Goal: Check status: Check status

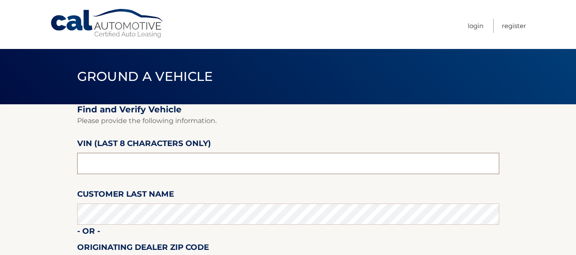
click at [177, 165] on input "text" at bounding box center [288, 163] width 422 height 21
type input "nt190818"
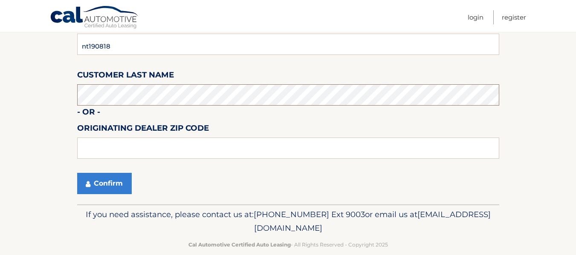
scroll to position [128, 0]
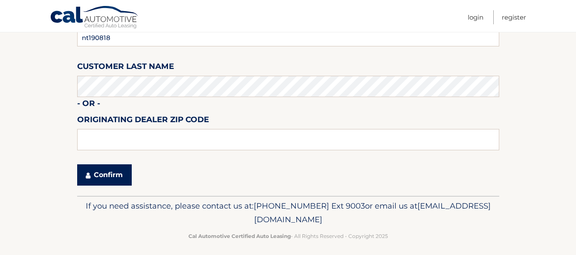
click at [110, 175] on button "Confirm" at bounding box center [104, 175] width 55 height 21
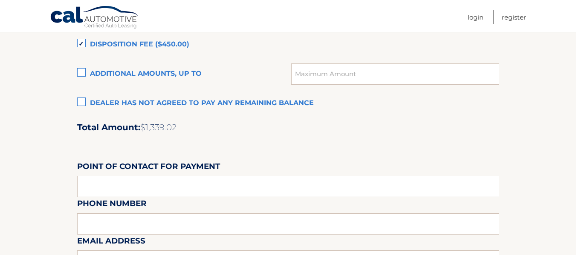
scroll to position [635, 0]
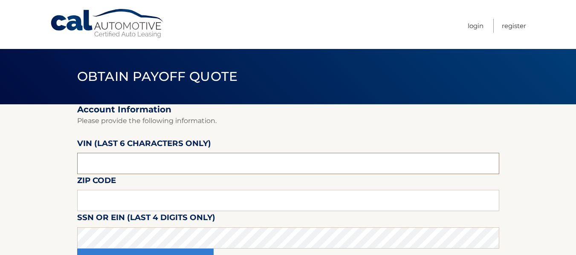
click at [158, 171] on input "text" at bounding box center [288, 163] width 422 height 21
type input "190818"
click at [90, 199] on input "text" at bounding box center [288, 200] width 422 height 21
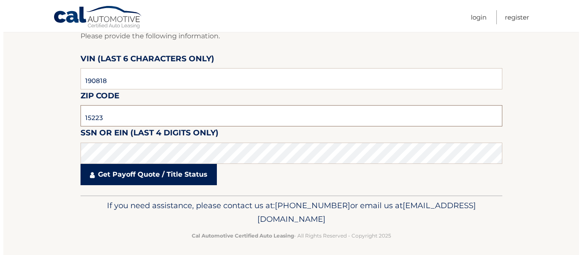
scroll to position [85, 0]
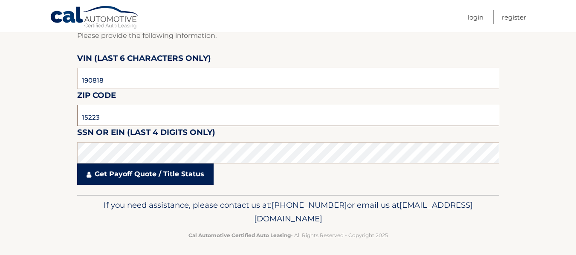
type input "15223"
click at [92, 178] on link "Get Payoff Quote / Title Status" at bounding box center [145, 174] width 136 height 21
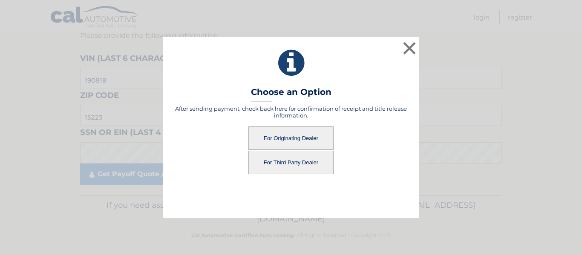
click at [290, 161] on button "For Third Party Dealer" at bounding box center [290, 162] width 85 height 23
click at [287, 161] on button "For Third Party Dealer" at bounding box center [290, 162] width 85 height 23
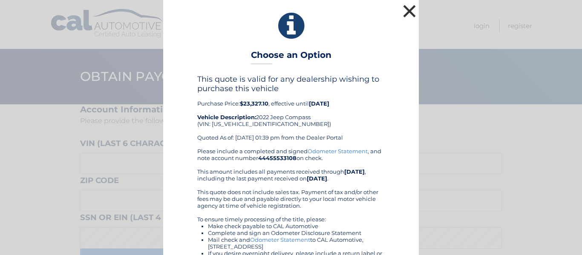
click at [401, 8] on button "×" at bounding box center [409, 11] width 17 height 17
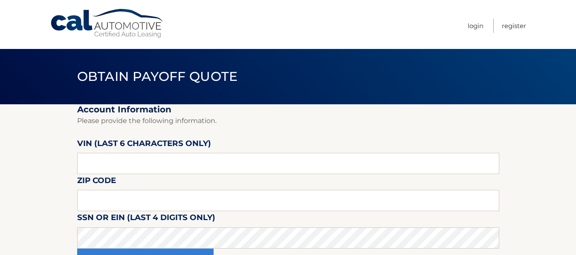
click at [400, 8] on nav "Menu Login Register" at bounding box center [349, 24] width 354 height 49
click at [137, 170] on input "text" at bounding box center [288, 163] width 422 height 21
type input "230081"
click at [132, 196] on input "text" at bounding box center [288, 200] width 422 height 21
type input "15216"
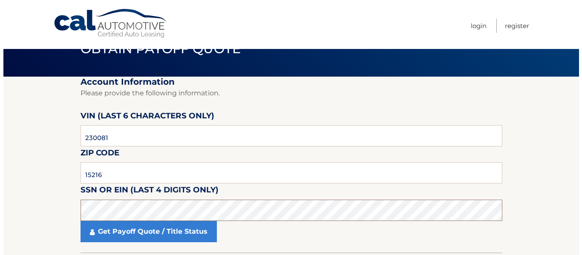
scroll to position [43, 0]
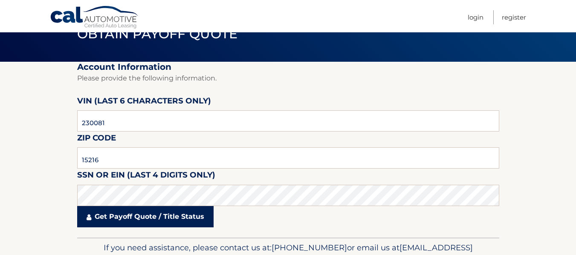
click at [141, 216] on link "Get Payoff Quote / Title Status" at bounding box center [145, 216] width 136 height 21
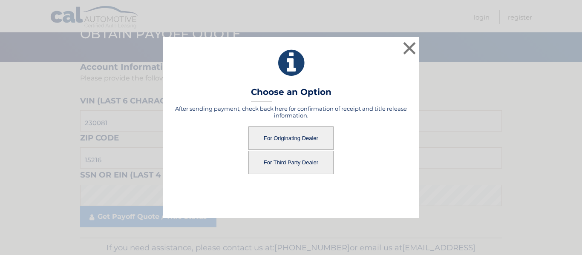
click at [293, 152] on button "For Third Party Dealer" at bounding box center [290, 162] width 85 height 23
click at [287, 159] on button "For Third Party Dealer" at bounding box center [290, 162] width 85 height 23
